Goal: Task Accomplishment & Management: Complete application form

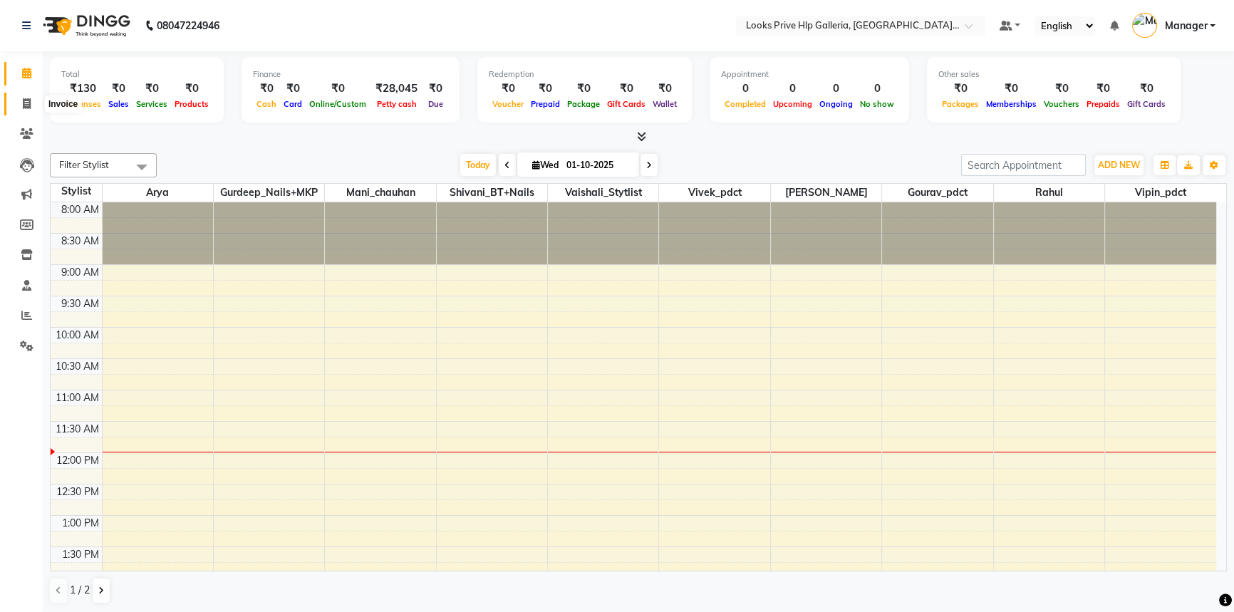
click at [24, 100] on icon at bounding box center [27, 103] width 8 height 11
select select "service"
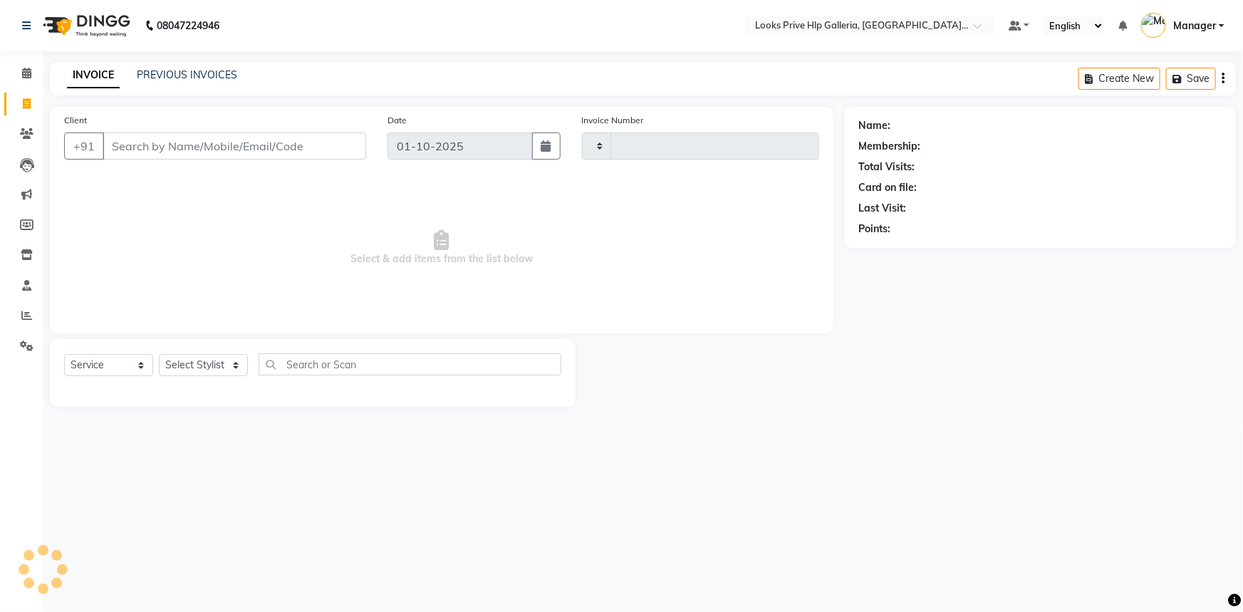
type input "1185"
select select "7937"
click at [225, 363] on select "Select Stylist" at bounding box center [203, 365] width 89 height 22
select select "71866"
click at [159, 354] on select "Select Stylist [PERSON_NAME] Counter_Sales Gourav_pdct Gurdeep_Nails+MKP Manage…" at bounding box center [203, 365] width 89 height 22
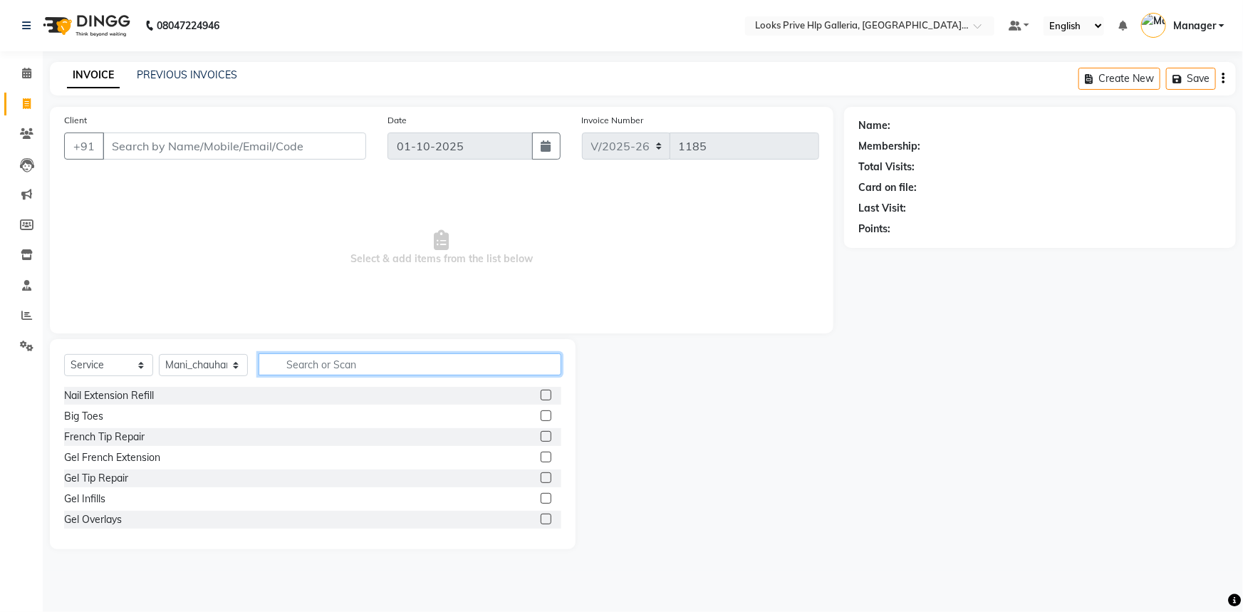
click at [301, 356] on input "text" at bounding box center [410, 364] width 303 height 22
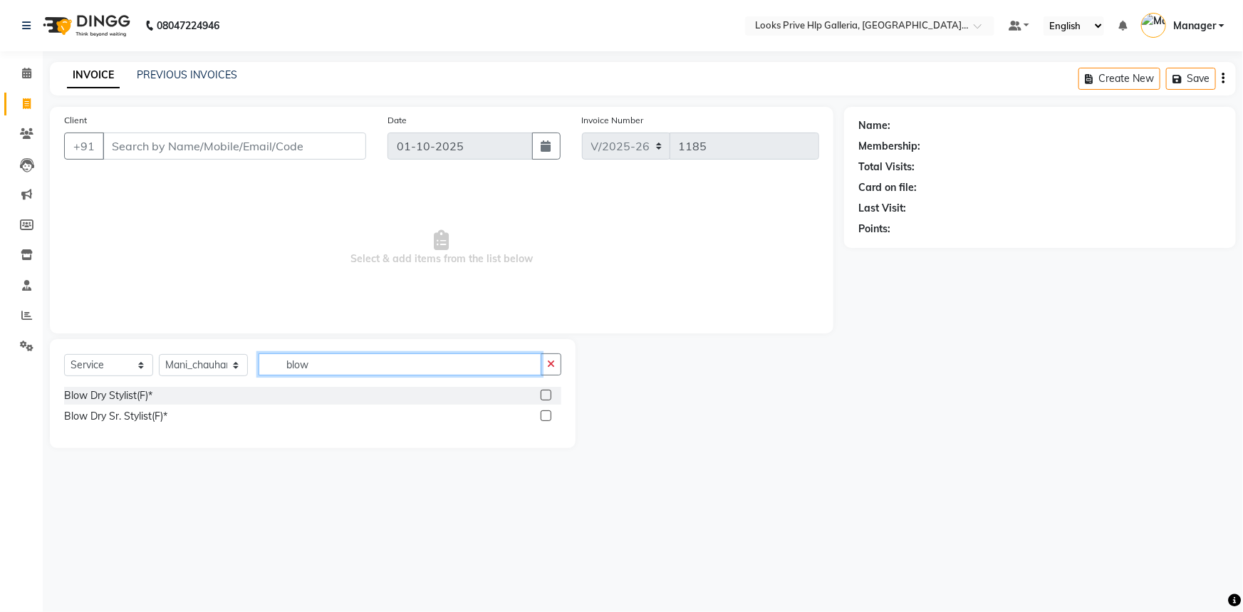
type input "blow"
click at [549, 394] on label at bounding box center [546, 395] width 11 height 11
click at [549, 394] on input "checkbox" at bounding box center [545, 395] width 9 height 9
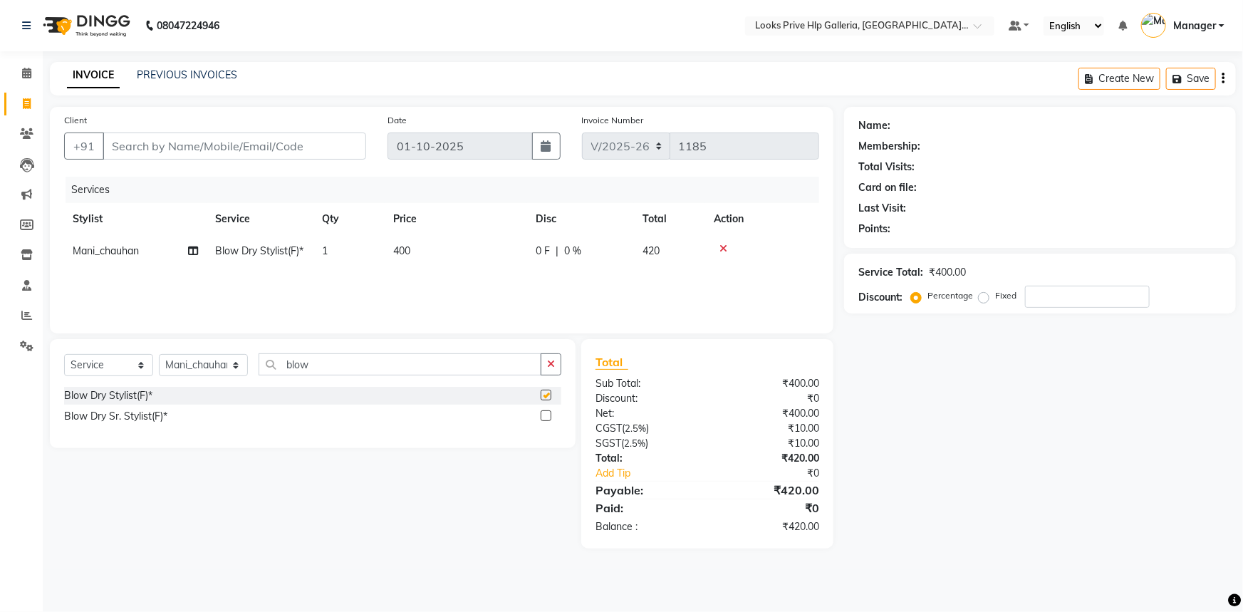
checkbox input "false"
click at [405, 255] on span "400" at bounding box center [401, 250] width 17 height 13
select select "71866"
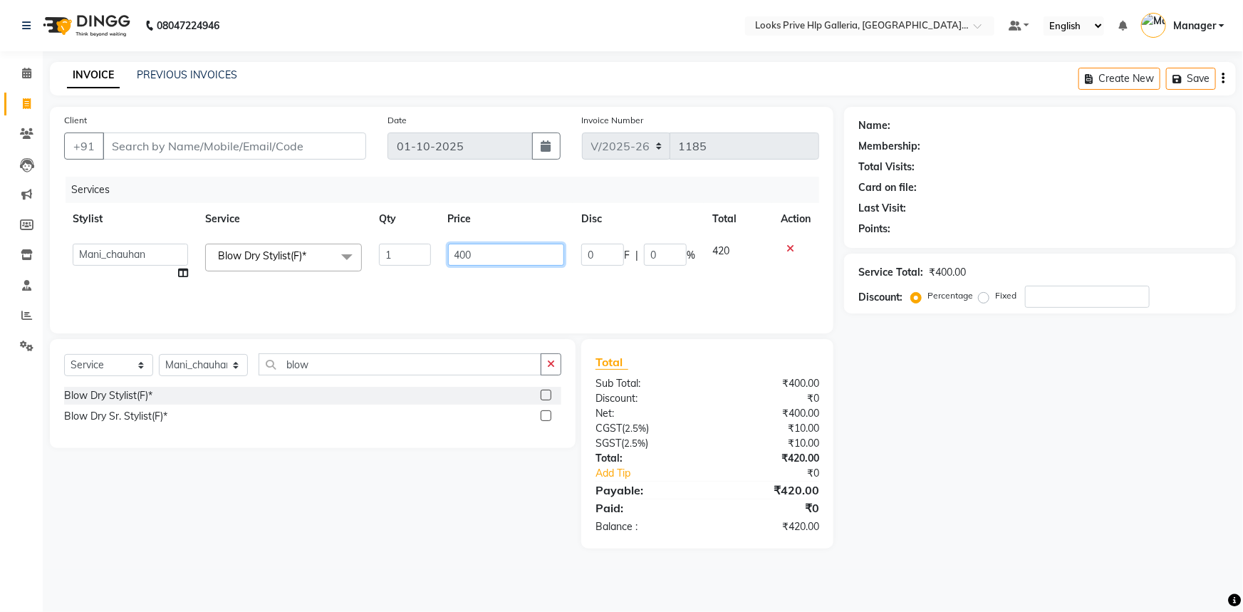
click at [462, 249] on input "400" at bounding box center [506, 255] width 117 height 22
type input "700"
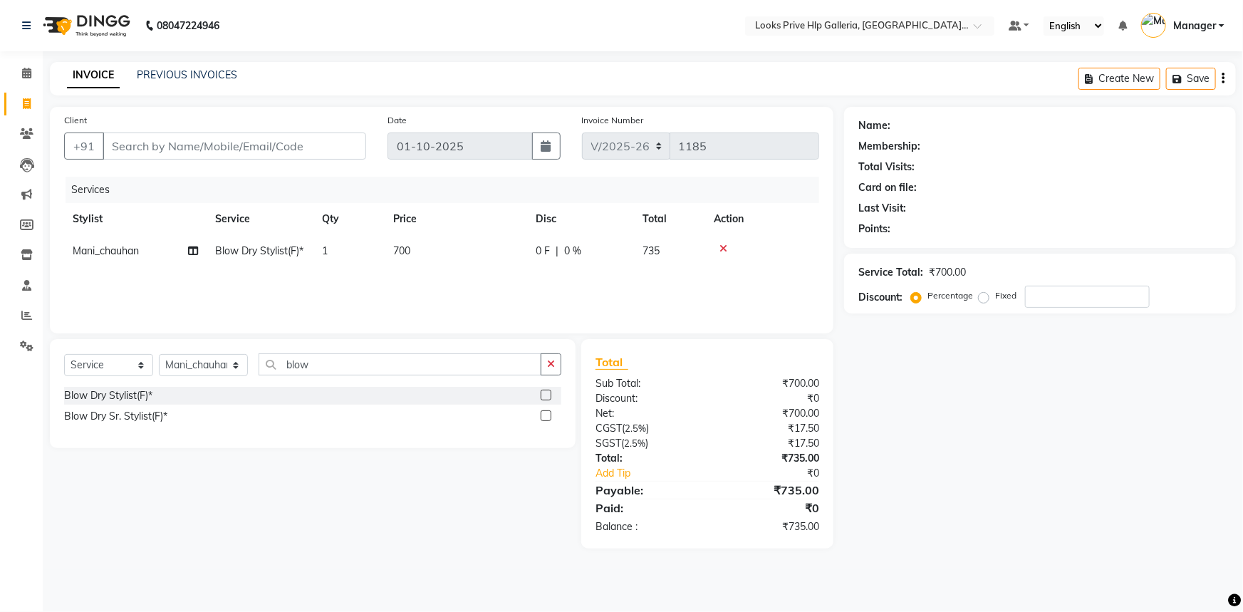
click at [570, 522] on div "Select Service Product Membership Package Voucher Prepaid Gift Card Select Styl…" at bounding box center [307, 443] width 536 height 209
click at [188, 154] on input "Client" at bounding box center [235, 146] width 264 height 27
type input "9"
type input "0"
type input "9780089845"
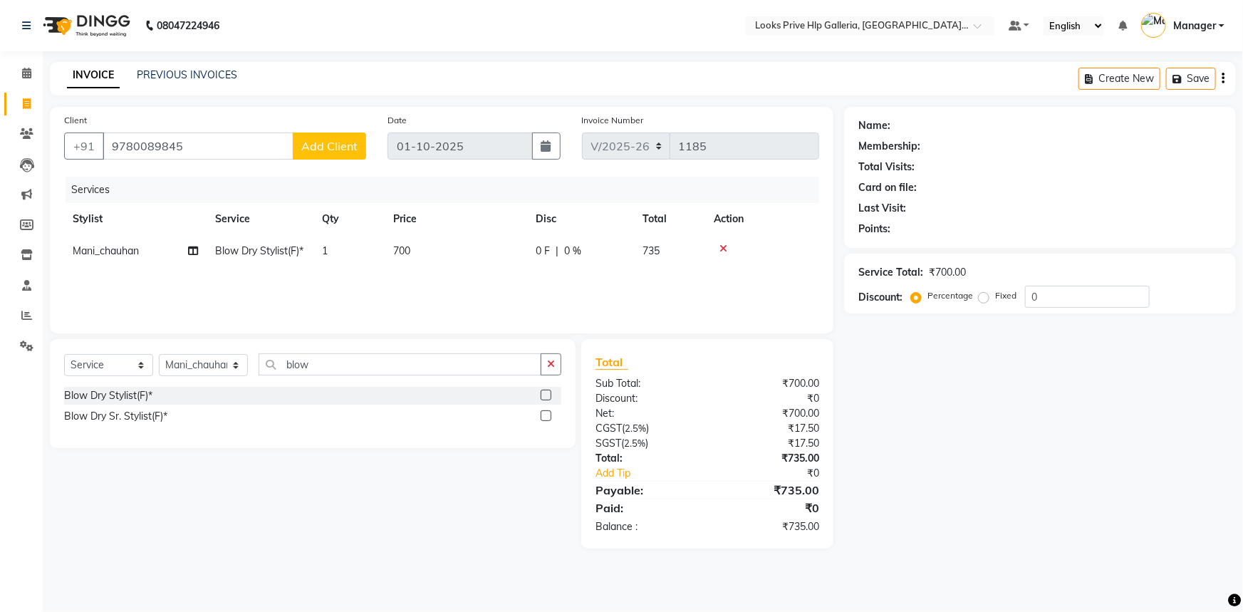
click at [350, 135] on button "Add Client" at bounding box center [329, 146] width 73 height 27
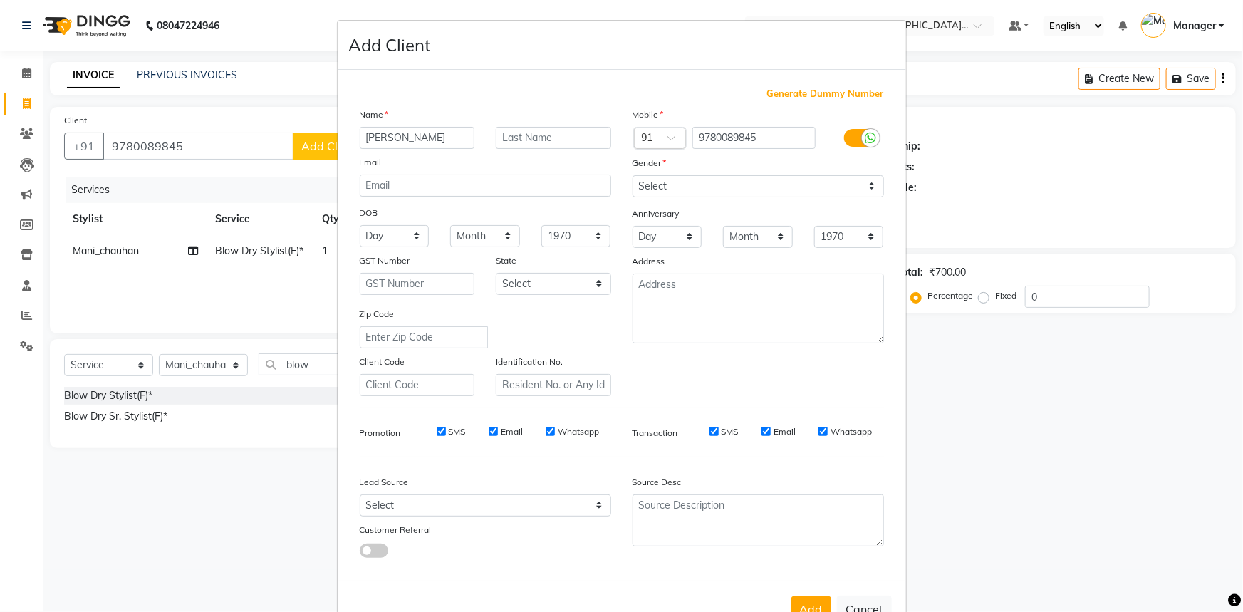
type input "[PERSON_NAME]"
click at [710, 186] on select "Select [DEMOGRAPHIC_DATA] [DEMOGRAPHIC_DATA] Other Prefer Not To Say" at bounding box center [758, 186] width 251 height 22
select select "[DEMOGRAPHIC_DATA]"
click at [633, 175] on select "Select [DEMOGRAPHIC_DATA] [DEMOGRAPHIC_DATA] Other Prefer Not To Say" at bounding box center [758, 186] width 251 height 22
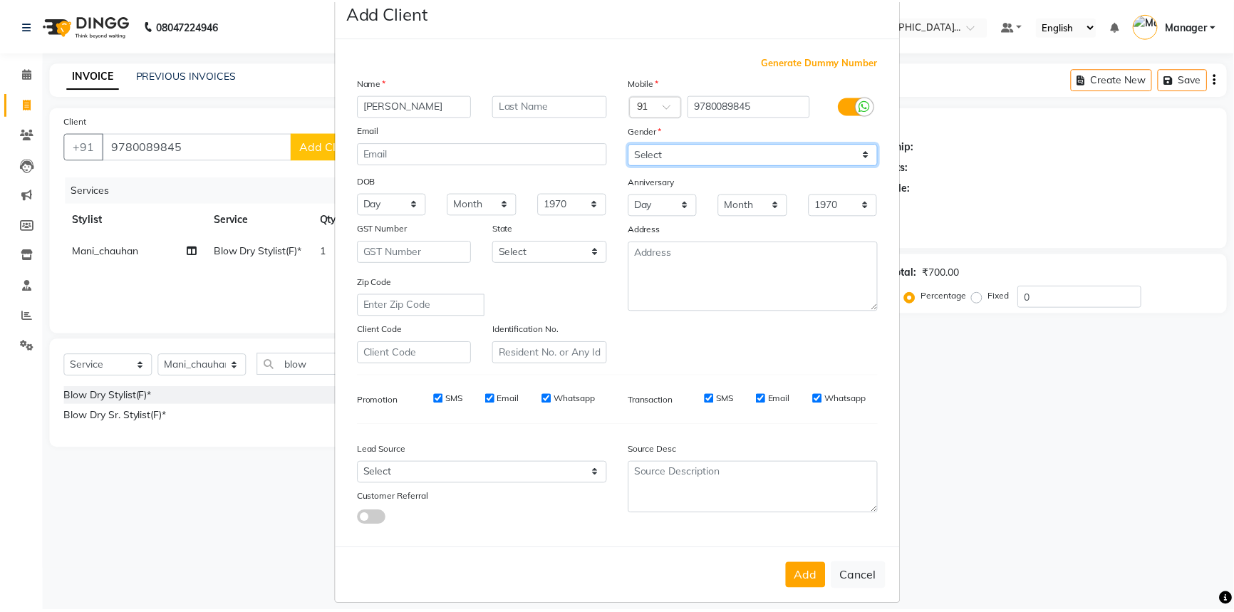
scroll to position [50, 0]
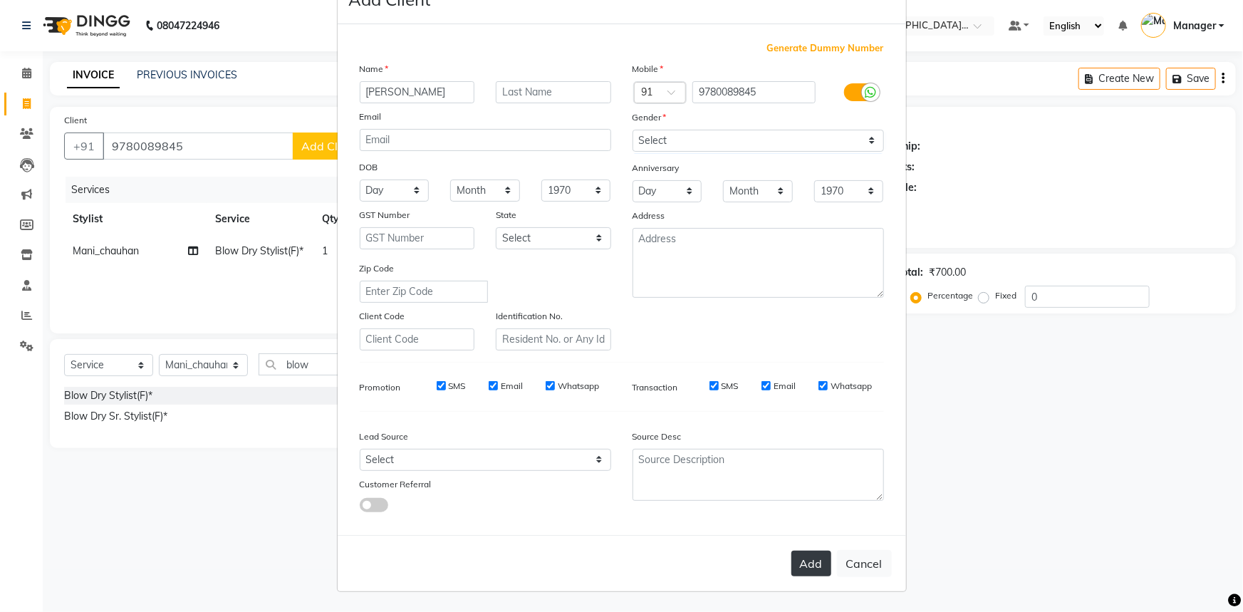
click at [817, 563] on button "Add" at bounding box center [811, 564] width 40 height 26
select select
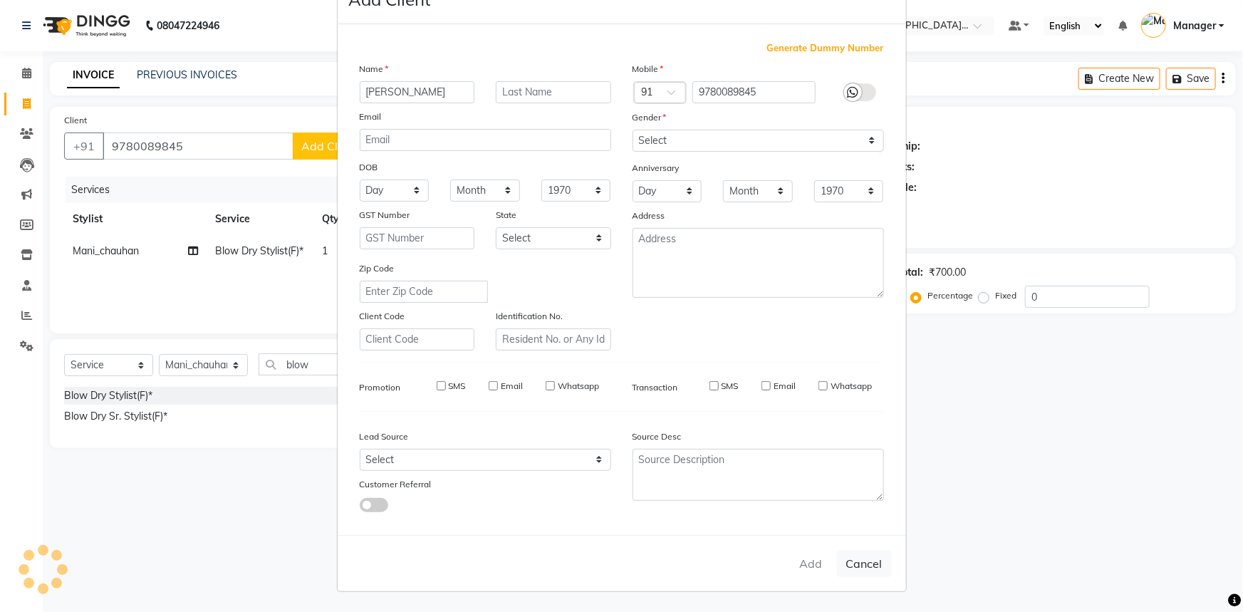
select select
checkbox input "false"
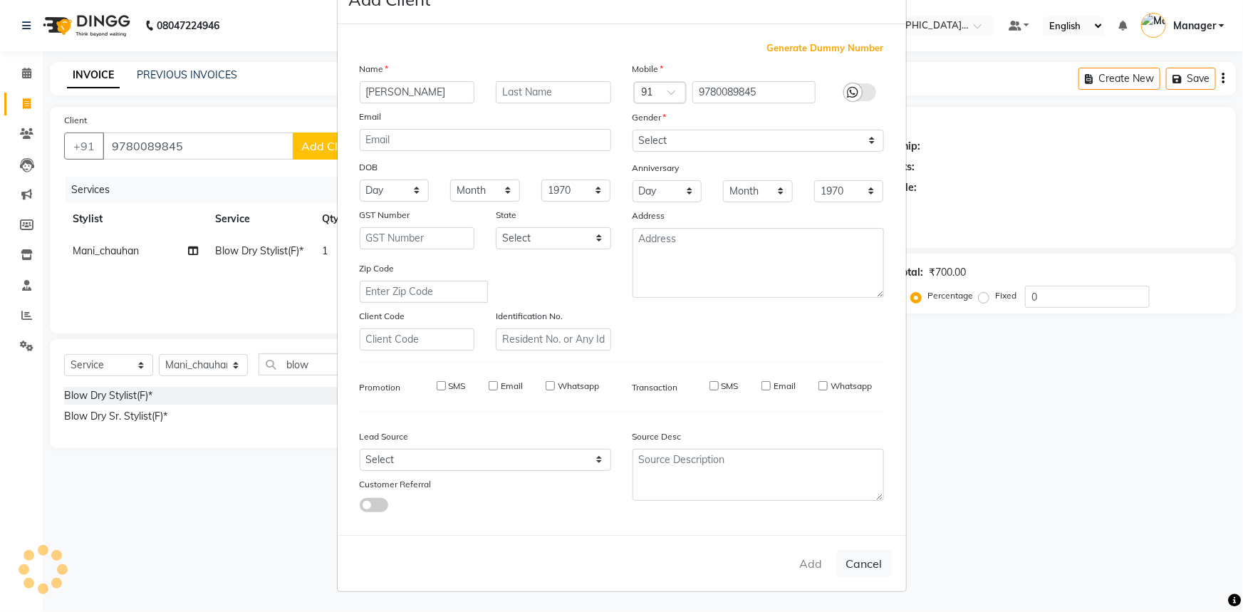
checkbox input "false"
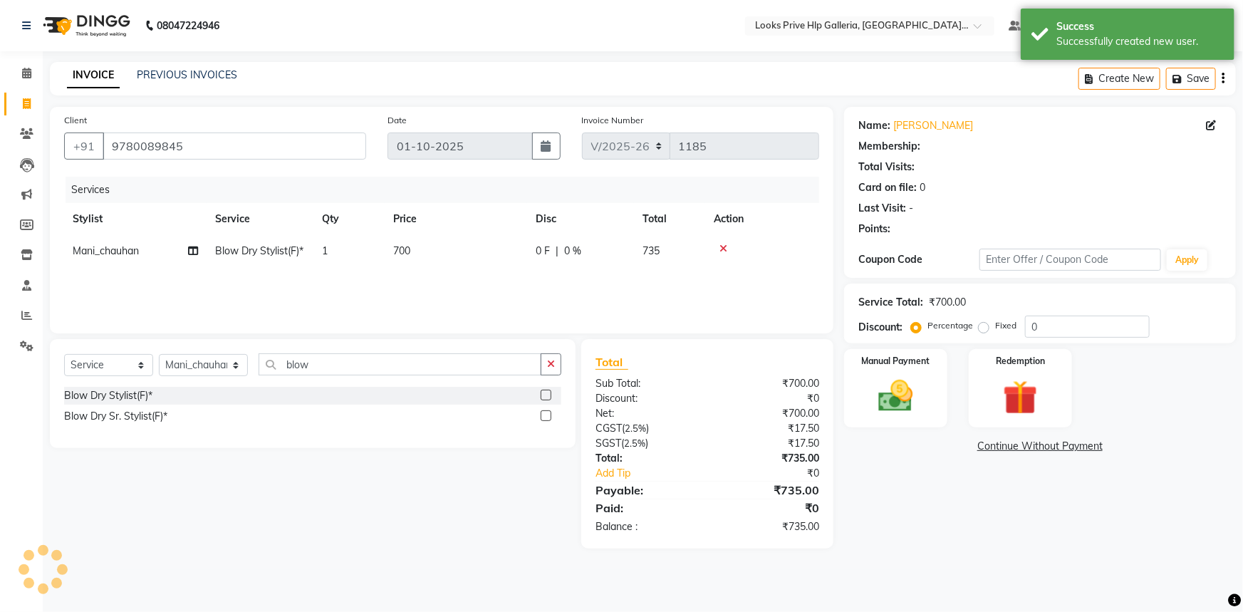
select select "1: Object"
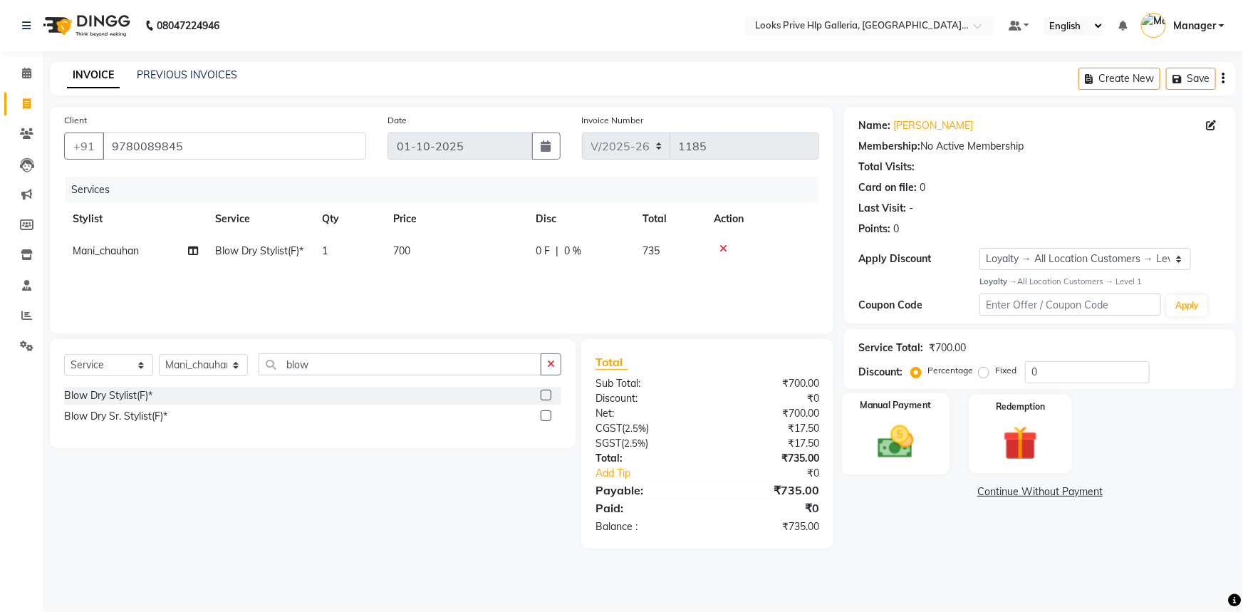
click at [900, 430] on img at bounding box center [896, 441] width 58 height 41
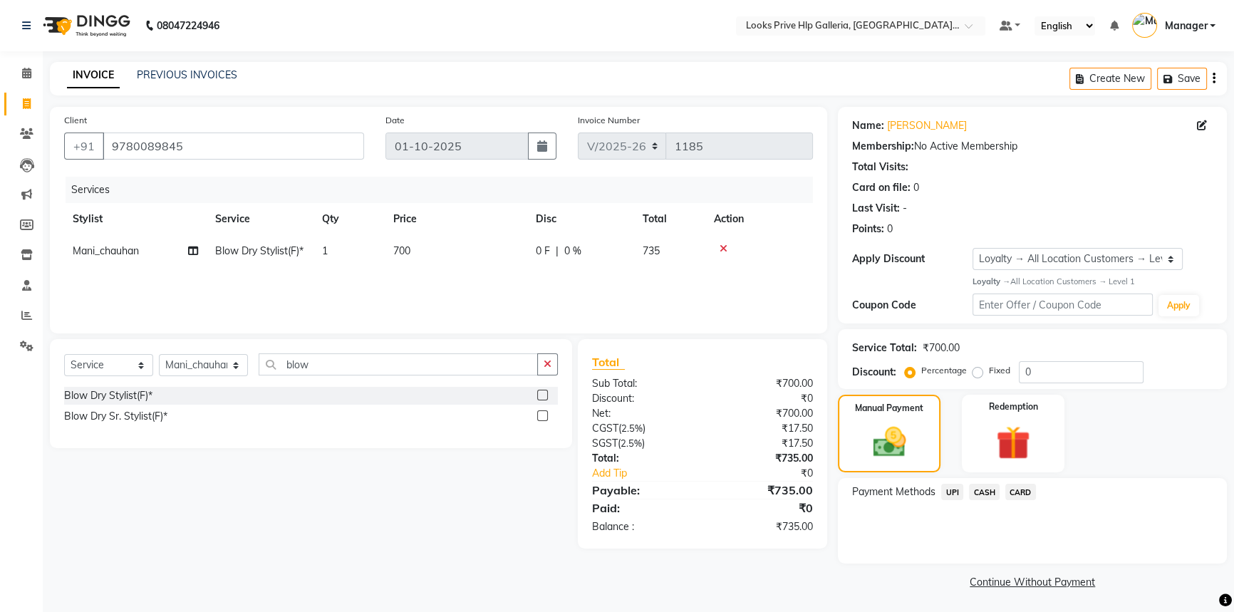
click at [950, 495] on span "UPI" at bounding box center [952, 492] width 22 height 16
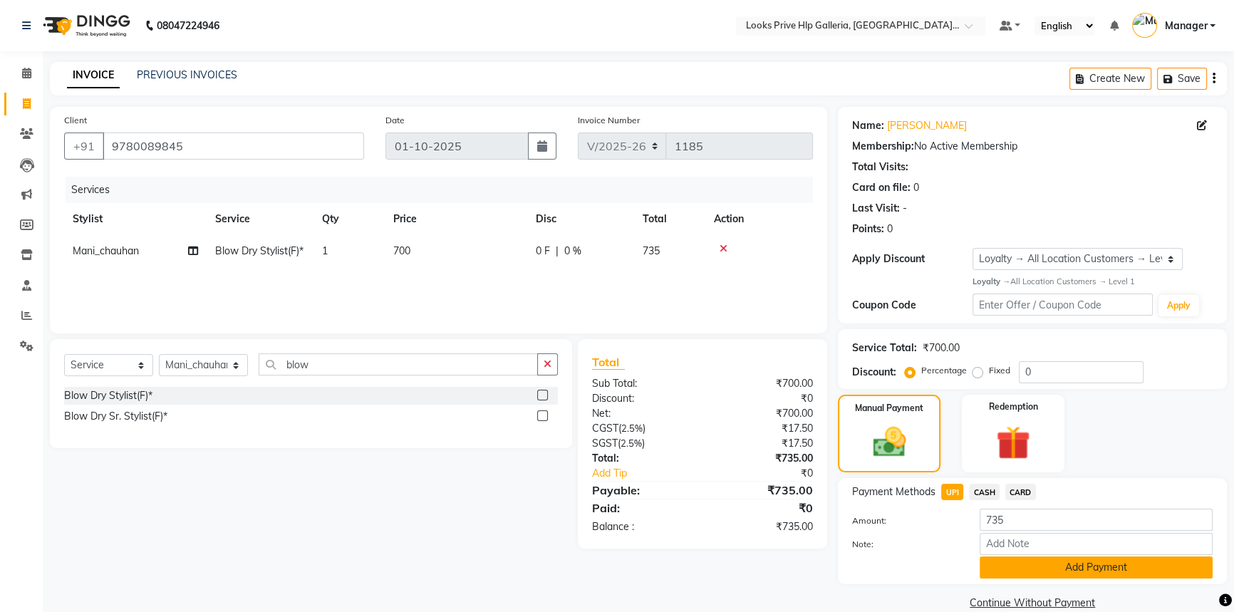
click at [1026, 571] on button "Add Payment" at bounding box center [1096, 567] width 233 height 22
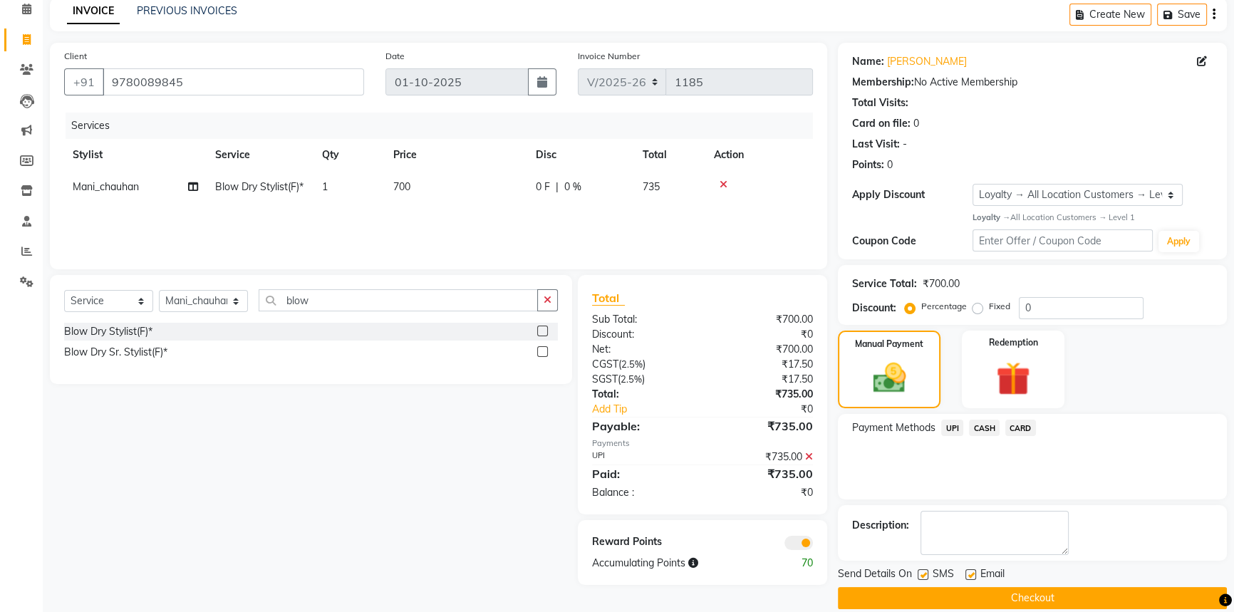
scroll to position [82, 0]
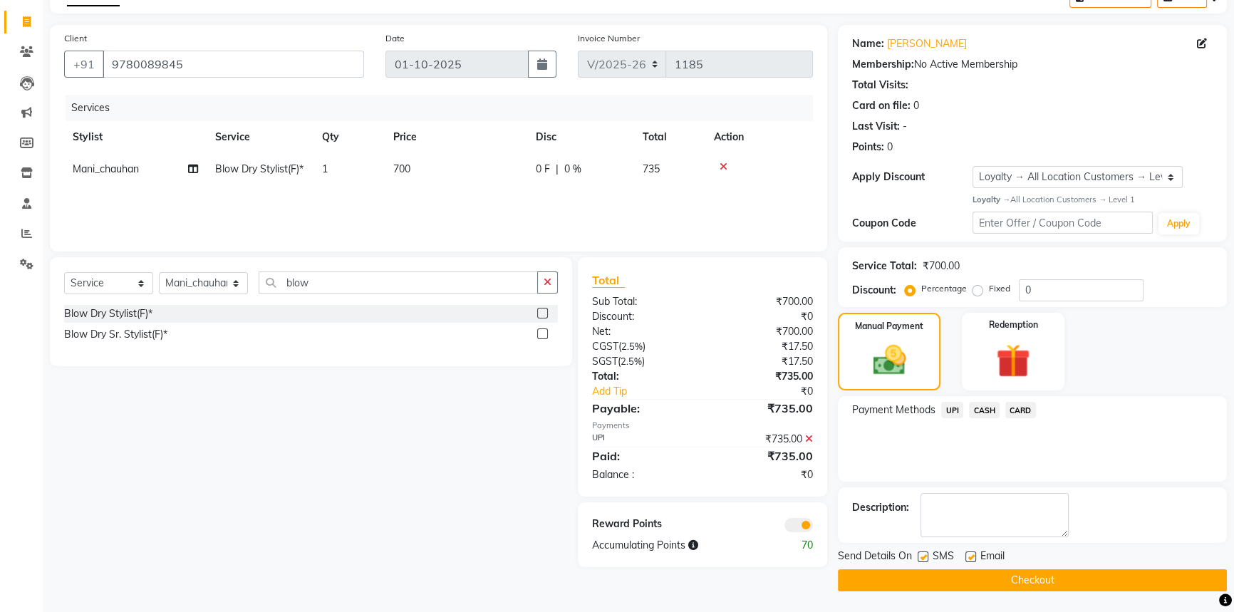
click at [1020, 584] on button "Checkout" at bounding box center [1032, 580] width 389 height 22
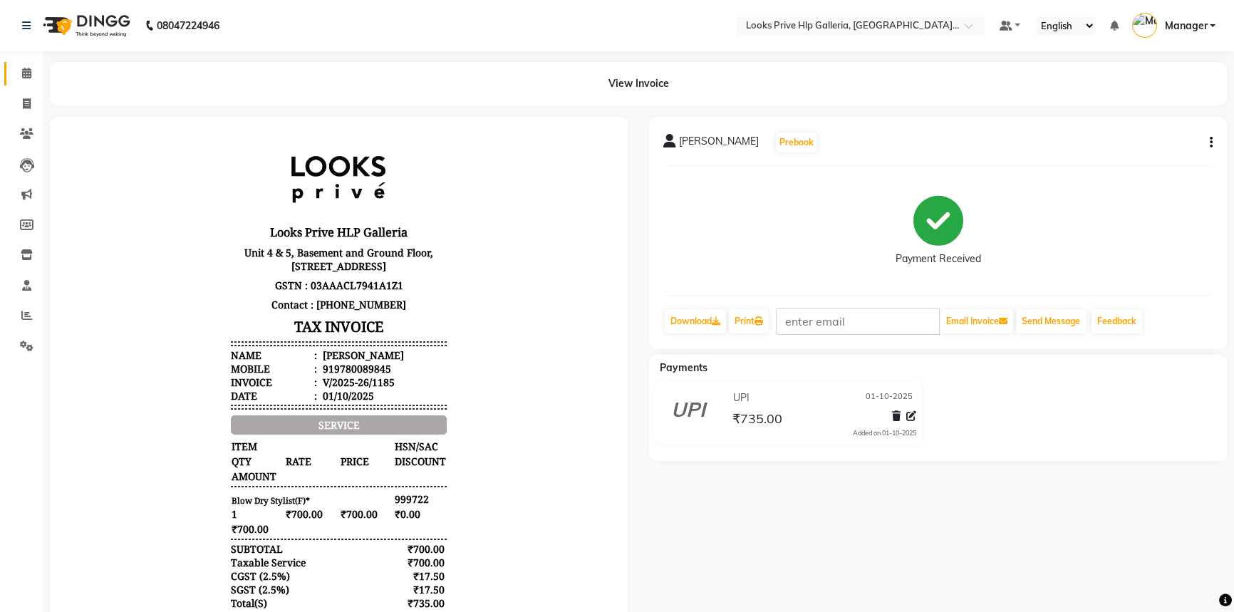
click at [22, 79] on span at bounding box center [26, 74] width 25 height 16
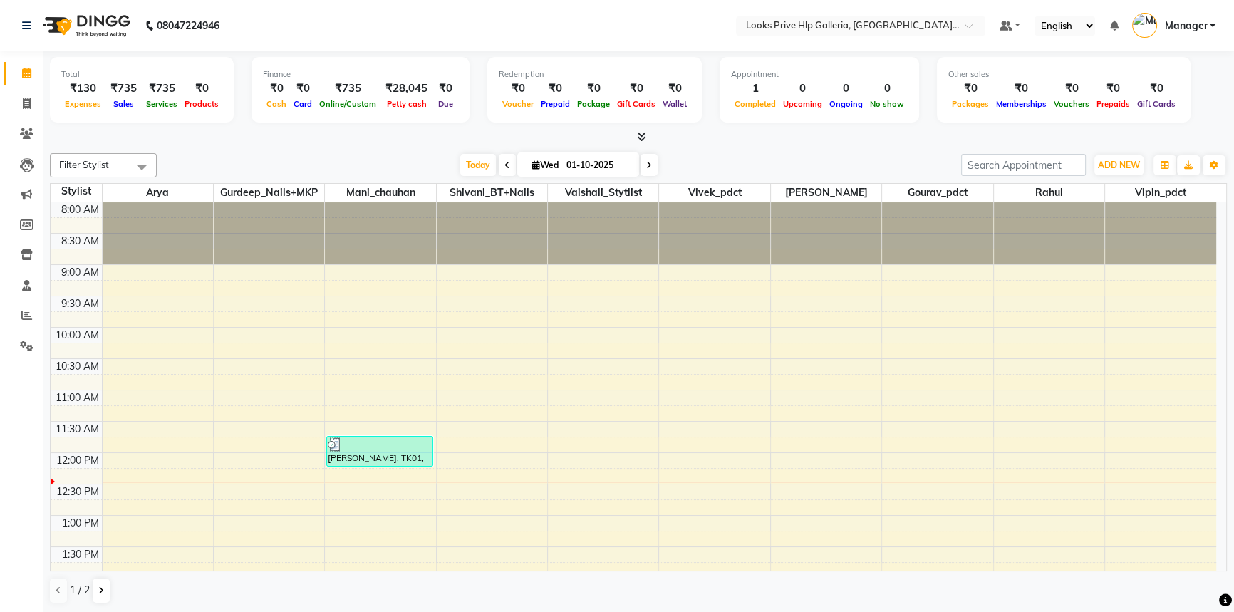
drag, startPoint x: 612, startPoint y: 289, endPoint x: 603, endPoint y: 292, distance: 9.7
